Goal: Find specific page/section: Find specific page/section

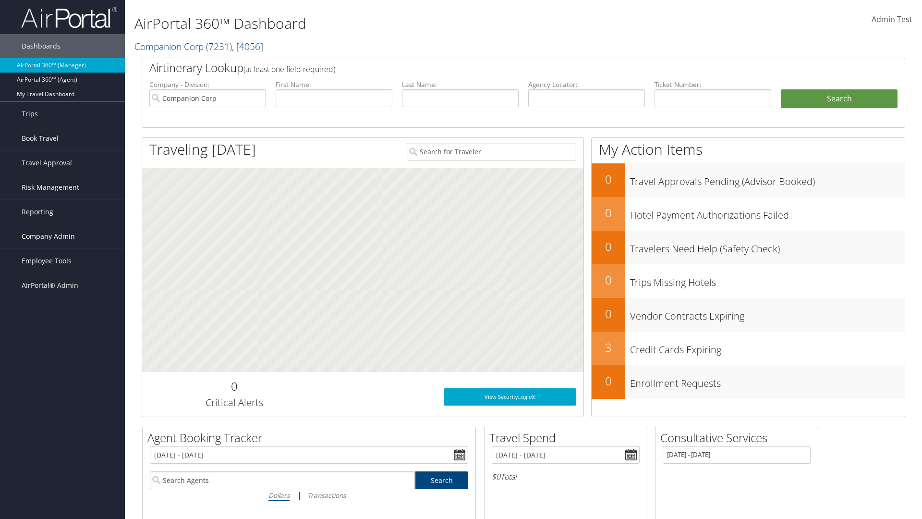
click at [62, 236] on span "Company Admin" at bounding box center [48, 236] width 53 height 24
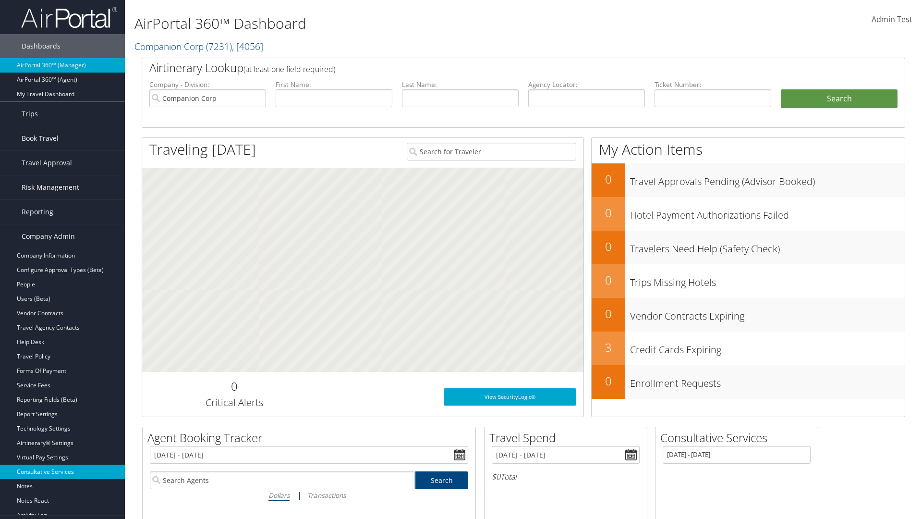
click at [62, 472] on link "Consultative Services" at bounding box center [62, 472] width 125 height 14
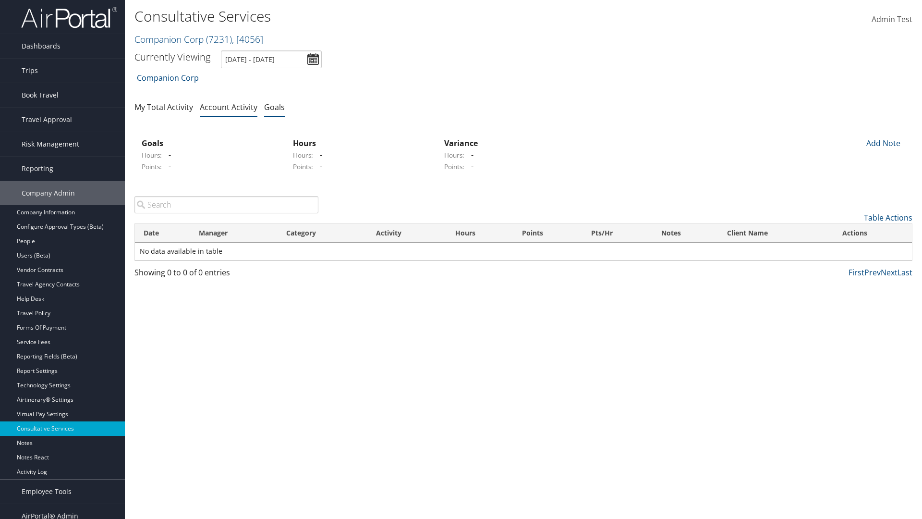
click at [274, 107] on link "Goals" at bounding box center [274, 107] width 21 height 11
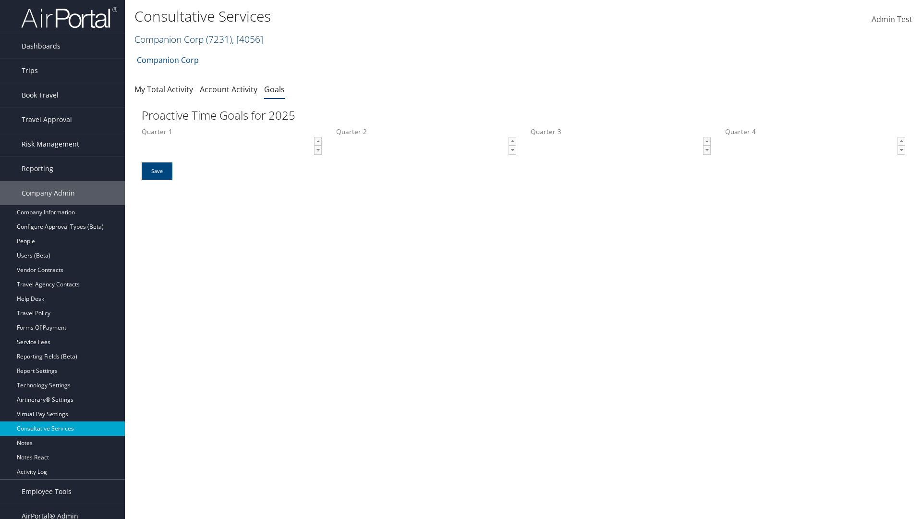
click at [169, 39] on link "Companion Corp ( 7231 ) , [ 4056 ]" at bounding box center [199, 39] width 129 height 13
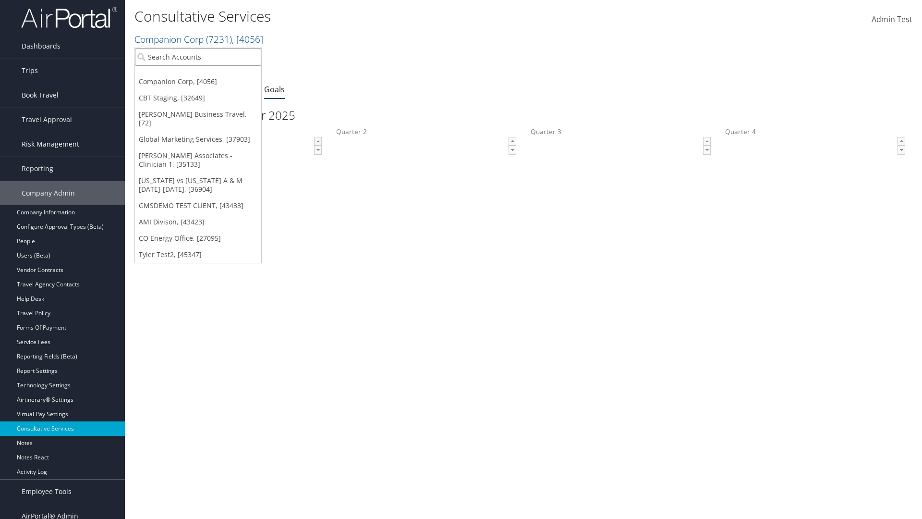
click at [198, 57] on input "search" at bounding box center [198, 57] width 126 height 18
type input "Global Marketing Services"
click at [207, 74] on div "Global Marketing Services (301946), [37903]" at bounding box center [207, 74] width 155 height 9
